Goal: Task Accomplishment & Management: Use online tool/utility

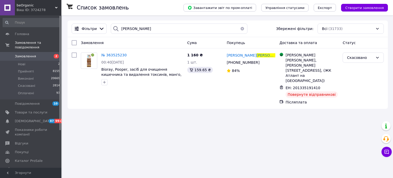
click at [238, 27] on button "button" at bounding box center [242, 29] width 10 height 10
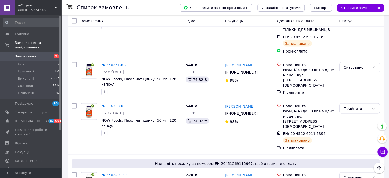
scroll to position [5160, 0]
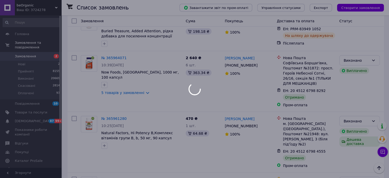
click at [147, 170] on div at bounding box center [194, 89] width 389 height 178
click at [150, 170] on div at bounding box center [194, 89] width 389 height 178
click at [149, 169] on div at bounding box center [194, 89] width 389 height 178
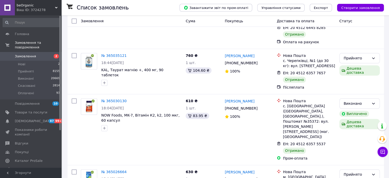
scroll to position [4880, 0]
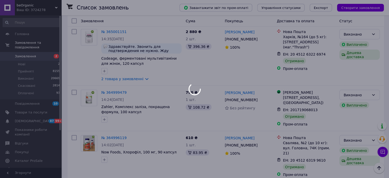
click at [176, 167] on div at bounding box center [194, 89] width 389 height 178
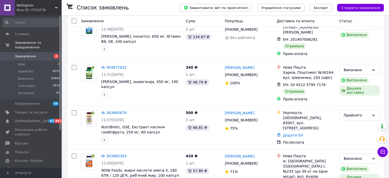
scroll to position [4868, 0]
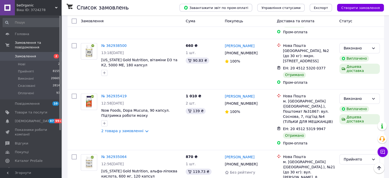
scroll to position [4882, 0]
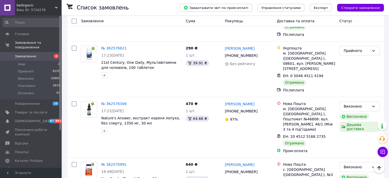
scroll to position [4765, 0]
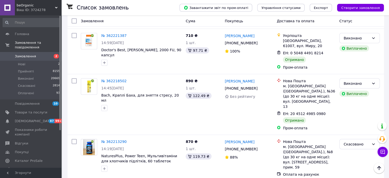
scroll to position [4874, 0]
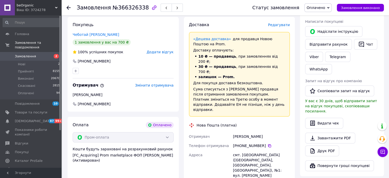
scroll to position [26, 0]
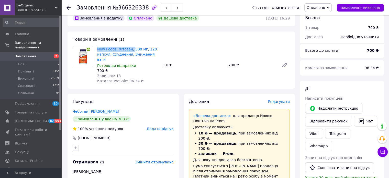
drag, startPoint x: 97, startPoint y: 46, endPoint x: 130, endPoint y: 50, distance: 33.0
click at [130, 50] on div "Now Foods, Хітозан, 500 мг, 120 капсул. Схуднення, Зниження ваги Готово до відп…" at bounding box center [128, 65] width 66 height 39
copy link "Now Foods, Хітозан,"
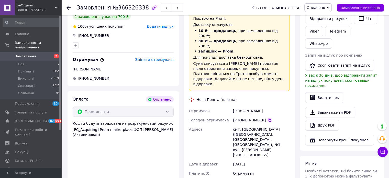
click at [268, 118] on icon at bounding box center [269, 119] width 3 height 3
drag, startPoint x: 251, startPoint y: 90, endPoint x: 232, endPoint y: 89, distance: 18.7
click at [232, 106] on div "Глибицька Олена" at bounding box center [261, 110] width 59 height 9
copy div "Глибицька"
drag, startPoint x: 261, startPoint y: 91, endPoint x: 251, endPoint y: 90, distance: 10.3
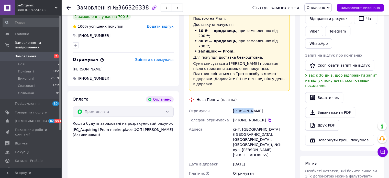
click at [251, 106] on div "Глибицька Олена" at bounding box center [261, 110] width 59 height 9
copy div "Олена"
drag, startPoint x: 286, startPoint y: 109, endPoint x: 226, endPoint y: 108, distance: 59.4
click at [226, 108] on div "Отримувач Глибицька Олена Телефон отримувача +380 68 551 22 75   Адреса смт. Ми…" at bounding box center [239, 146] width 103 height 81
copy div "Адреса смт. Миколаївка (Одеська обл.,"
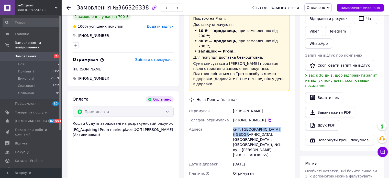
scroll to position [179, 0]
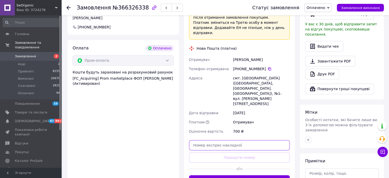
click at [234, 140] on input "text" at bounding box center [239, 145] width 101 height 10
paste input "20451269186001"
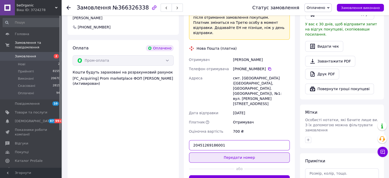
type input "20451269186001"
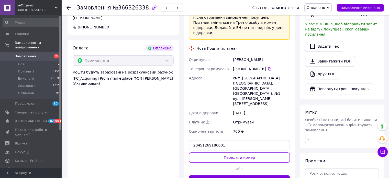
click at [228, 152] on button "Передати номер" at bounding box center [239, 157] width 101 height 10
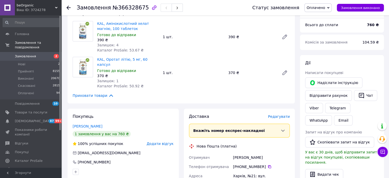
scroll to position [128, 0]
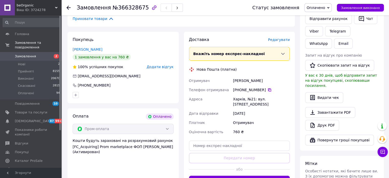
click at [268, 88] on icon at bounding box center [269, 89] width 3 height 3
drag, startPoint x: 247, startPoint y: 74, endPoint x: 229, endPoint y: 73, distance: 18.2
click at [229, 76] on div "Отримувач Сорокин Юрий Телефон отримувача +380 99 473 36 93   Адреса Харків, №2…" at bounding box center [239, 106] width 103 height 60
copy div "Отримувач Сорокин"
drag, startPoint x: 268, startPoint y: 72, endPoint x: 249, endPoint y: 74, distance: 19.0
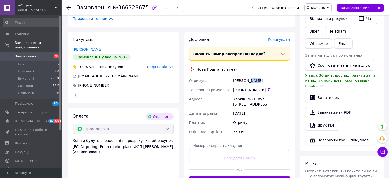
click at [249, 76] on div "Сорокин Юрий" at bounding box center [261, 80] width 59 height 9
copy div "Юрий"
drag, startPoint x: 244, startPoint y: 93, endPoint x: 227, endPoint y: 91, distance: 17.3
click at [227, 91] on div "Отримувач Сорокин Юрий Телефон отримувача +380 99 473 36 93   Адреса Харків, №2…" at bounding box center [239, 106] width 103 height 60
copy div "Адреса Харків,"
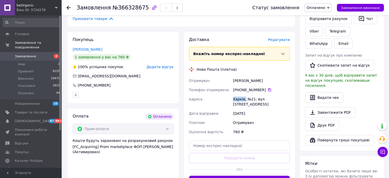
scroll to position [179, 0]
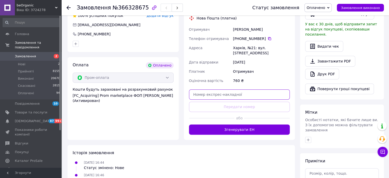
click at [214, 89] on input "text" at bounding box center [239, 94] width 101 height 10
paste input "20451269186817"
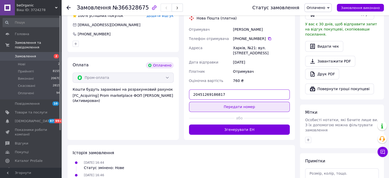
type input "20451269186817"
click at [216, 102] on button "Передати номер" at bounding box center [239, 107] width 101 height 10
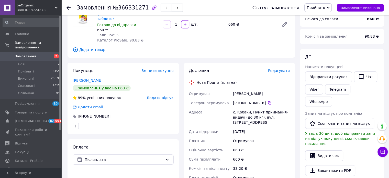
scroll to position [77, 0]
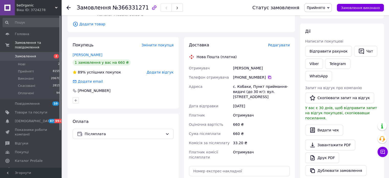
click at [268, 76] on icon at bounding box center [269, 77] width 3 height 3
drag, startPoint x: 244, startPoint y: 63, endPoint x: 232, endPoint y: 62, distance: 11.6
click at [232, 63] on div "Чепига Іванна" at bounding box center [261, 67] width 59 height 9
copy div "Чепига"
drag, startPoint x: 258, startPoint y: 64, endPoint x: 245, endPoint y: 63, distance: 13.1
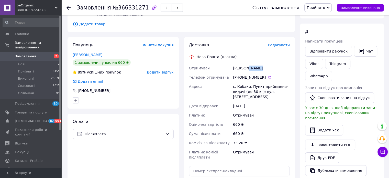
click at [245, 63] on div "Чепига Іванна" at bounding box center [261, 67] width 59 height 9
copy div "Іванна"
drag, startPoint x: 249, startPoint y: 82, endPoint x: 231, endPoint y: 80, distance: 17.6
click at [231, 80] on div "Отримувач Чепига Іванна Телефон отримувача +380 68 057 58 27   Адреса с. Кобаки…" at bounding box center [239, 112] width 103 height 98
copy div "Адреса с. Кобаки"
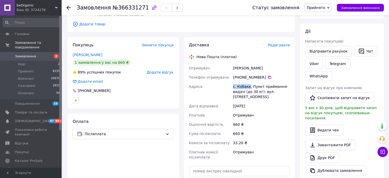
scroll to position [128, 0]
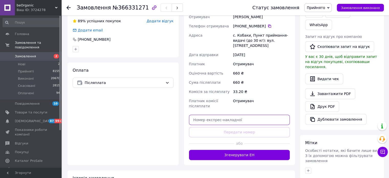
click at [226, 115] on input "text" at bounding box center [239, 120] width 101 height 10
paste input "20451269187596"
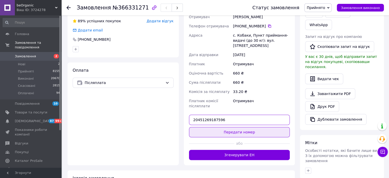
type input "20451269187596"
click at [223, 127] on button "Передати номер" at bounding box center [239, 132] width 101 height 10
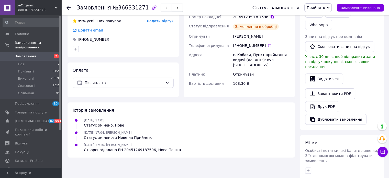
scroll to position [77, 0]
